Goal: Task Accomplishment & Management: Manage account settings

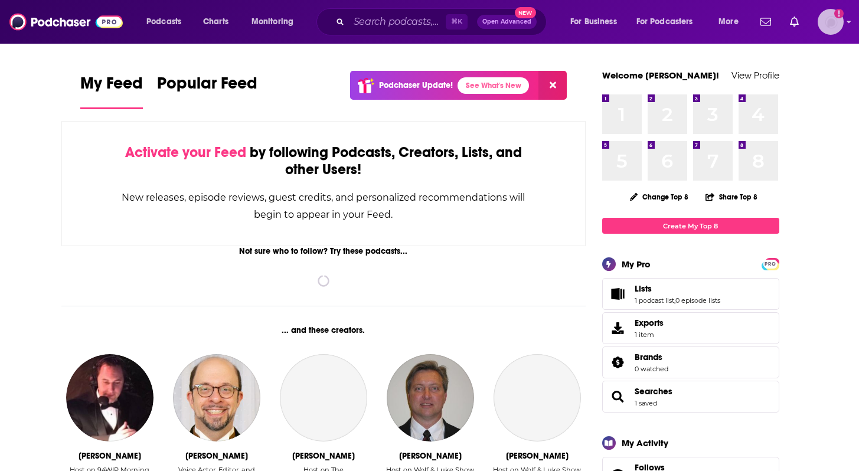
click at [823, 20] on img "Logged in as inkhouseNYC" at bounding box center [830, 22] width 26 height 26
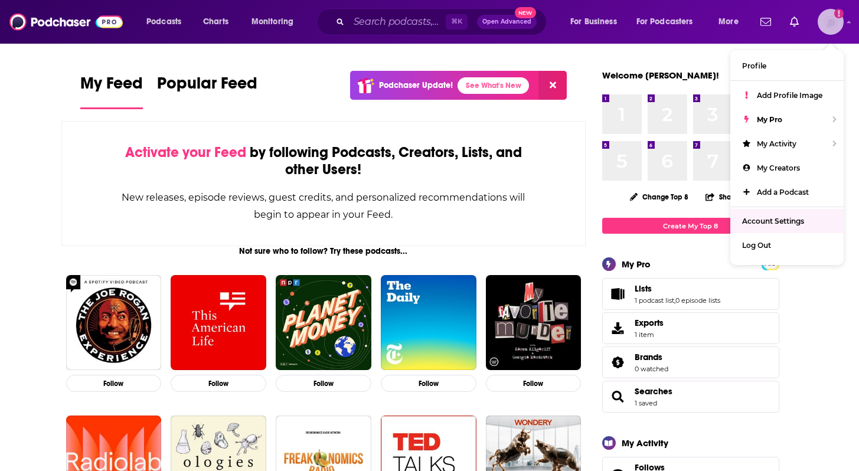
click at [775, 217] on span "Account Settings" at bounding box center [773, 221] width 62 height 9
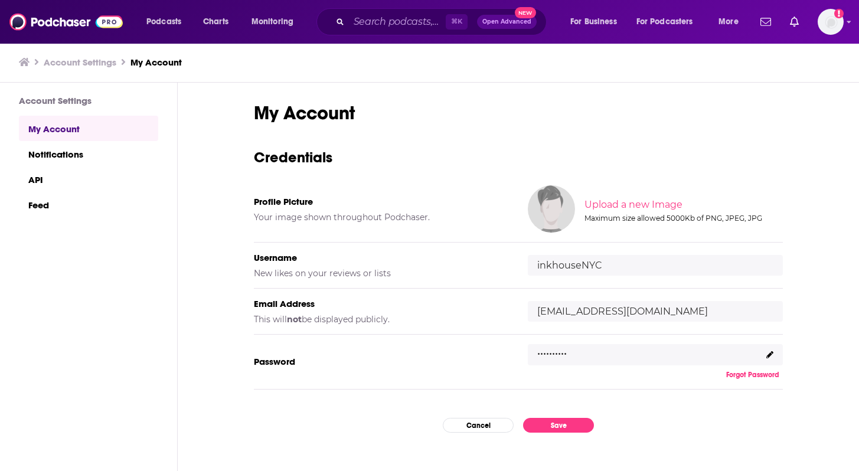
click at [559, 267] on input "inkhouseNYC" at bounding box center [655, 265] width 255 height 21
click at [578, 313] on input "[EMAIL_ADDRESS][DOMAIN_NAME]" at bounding box center [655, 311] width 255 height 21
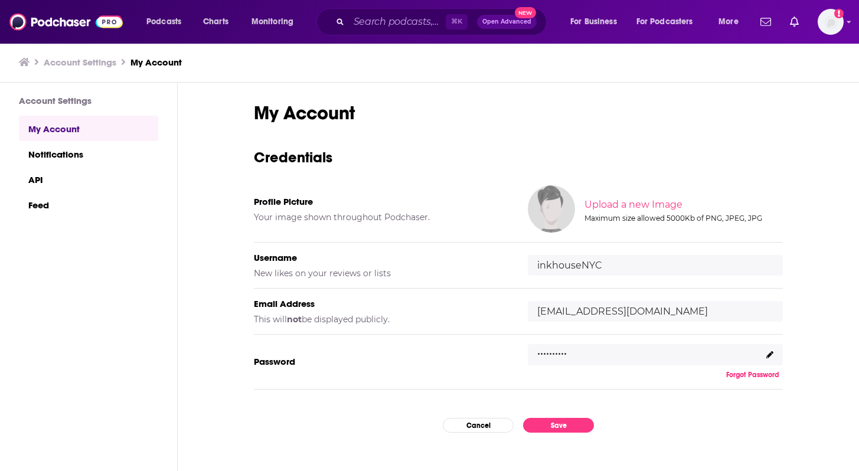
click at [578, 313] on input "[EMAIL_ADDRESS][DOMAIN_NAME]" at bounding box center [655, 311] width 255 height 21
click at [616, 350] on div ".........." at bounding box center [655, 354] width 255 height 21
click at [766, 355] on icon at bounding box center [769, 354] width 7 height 7
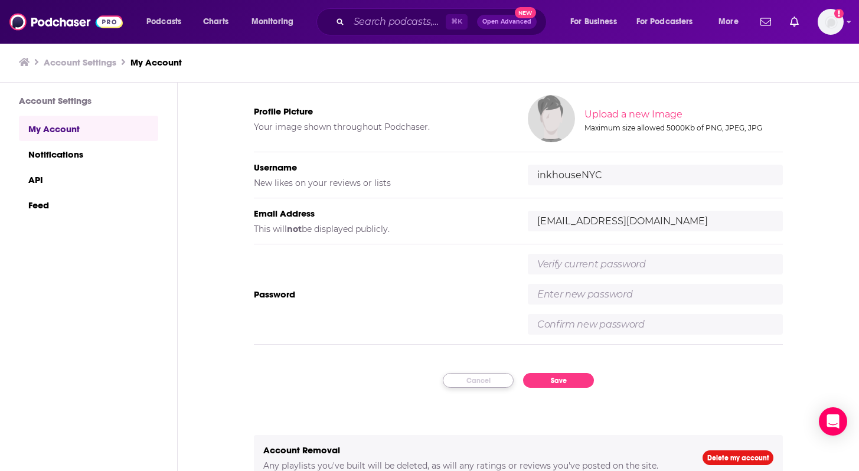
click at [493, 380] on button "Cancel" at bounding box center [478, 380] width 71 height 15
